Goal: Use online tool/utility

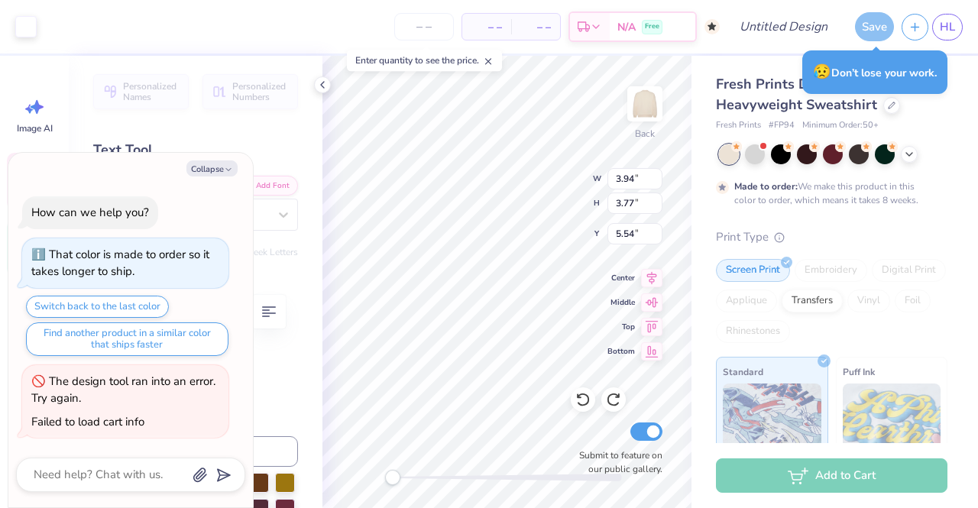
type textarea "x"
type input "3.88"
type input "3.71"
type input "5.57"
click at [222, 175] on button "Collapse" at bounding box center [211, 168] width 51 height 16
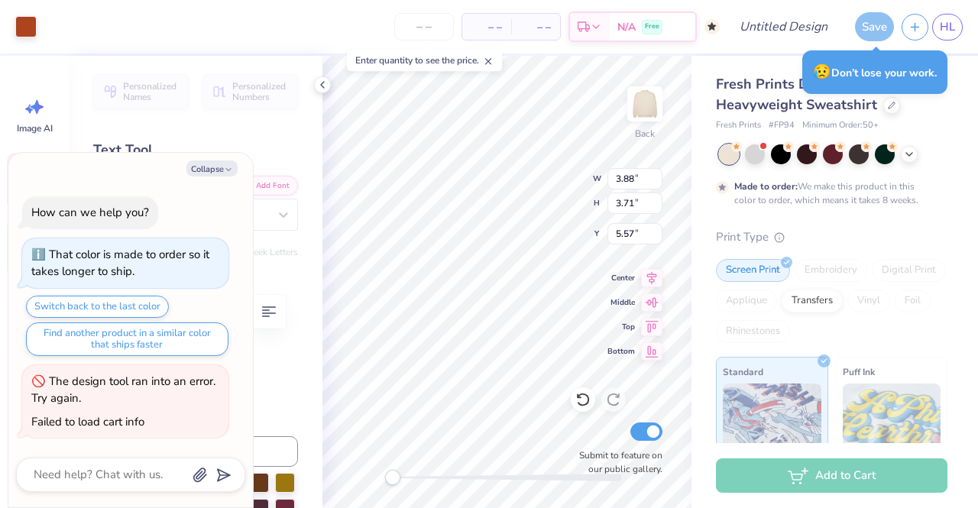
type textarea "x"
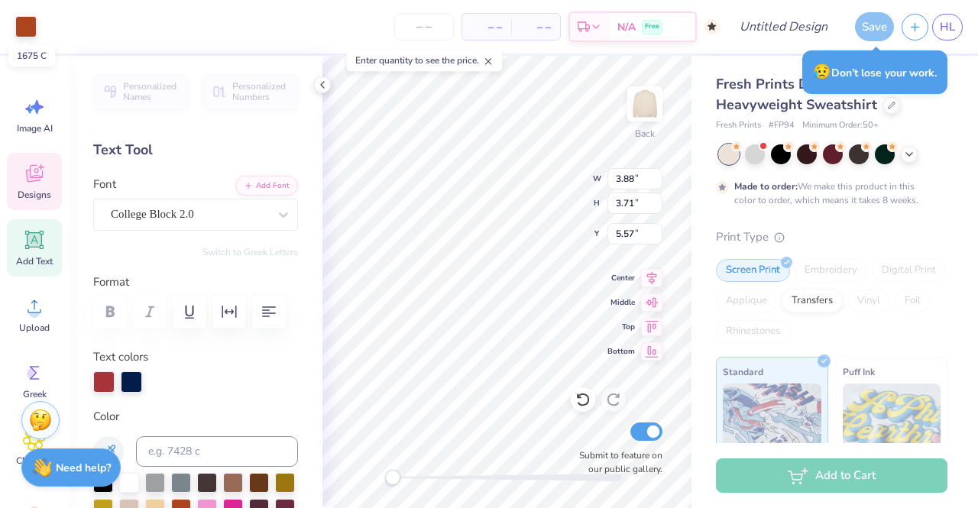
click at [29, 28] on div at bounding box center [25, 26] width 21 height 21
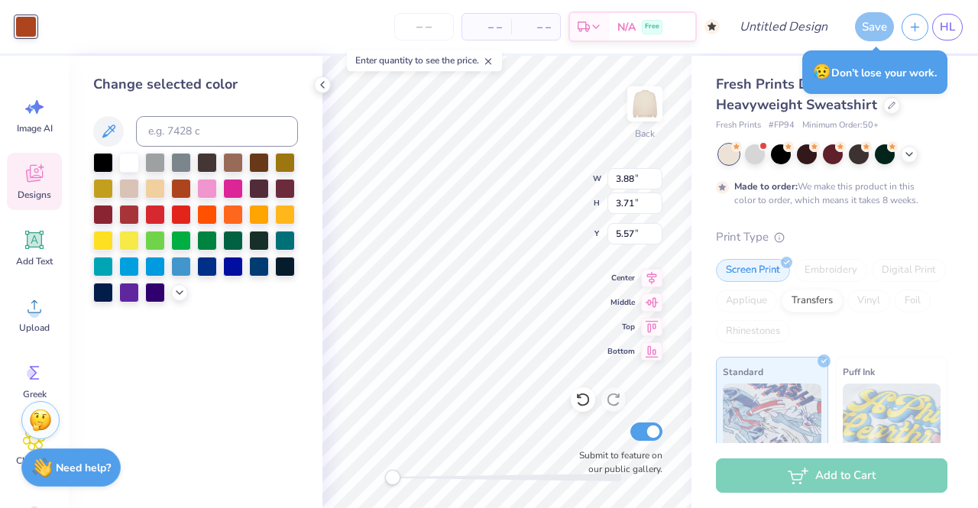
click at [128, 164] on div at bounding box center [129, 163] width 20 height 20
click at [156, 225] on div at bounding box center [195, 228] width 205 height 150
click at [271, 233] on div at bounding box center [195, 228] width 205 height 150
